Goal: Transaction & Acquisition: Subscribe to service/newsletter

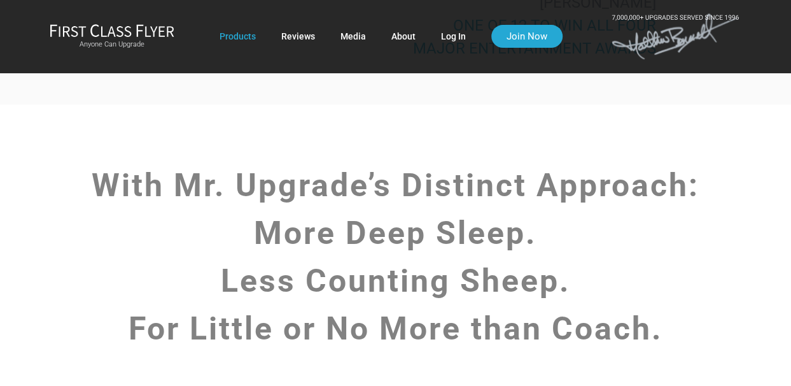
scroll to position [2787, 0]
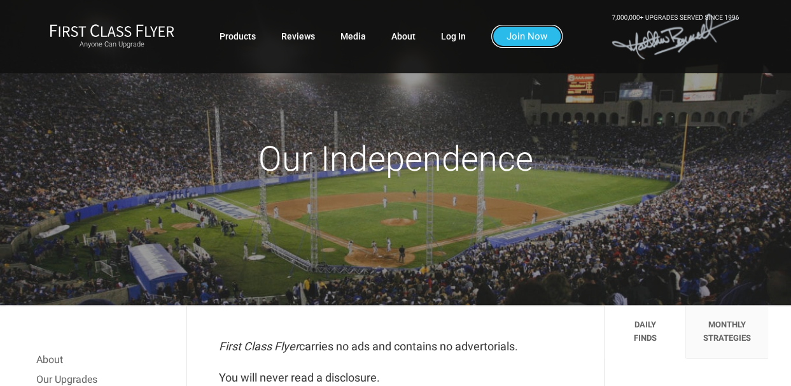
click at [526, 34] on link "Join Now" at bounding box center [526, 36] width 71 height 23
